Goal: Find specific page/section: Find specific page/section

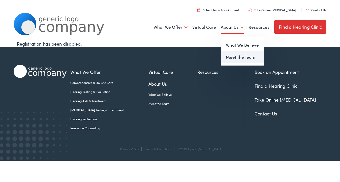
click at [233, 57] on link "Meet the Team" at bounding box center [242, 57] width 43 height 12
